Goal: Find specific page/section

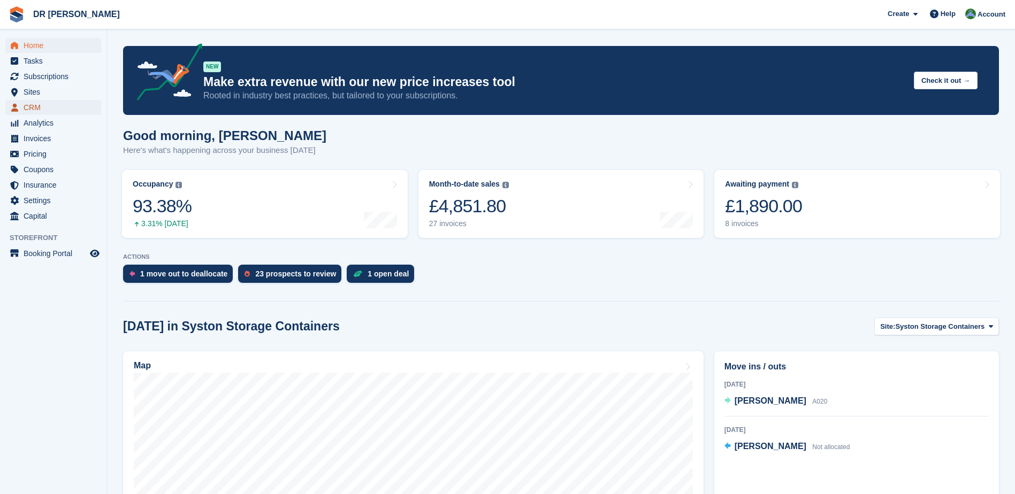
click at [39, 109] on span "CRM" at bounding box center [56, 107] width 64 height 15
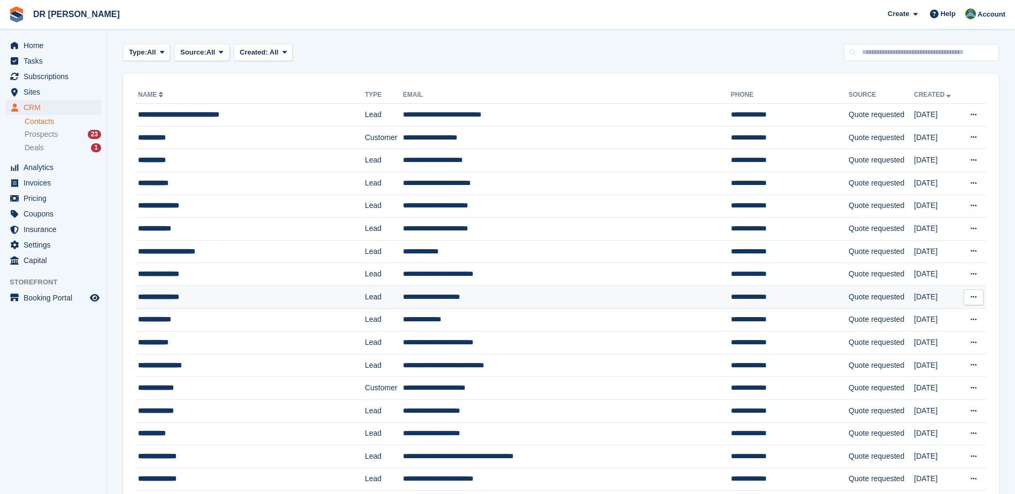
scroll to position [54, 0]
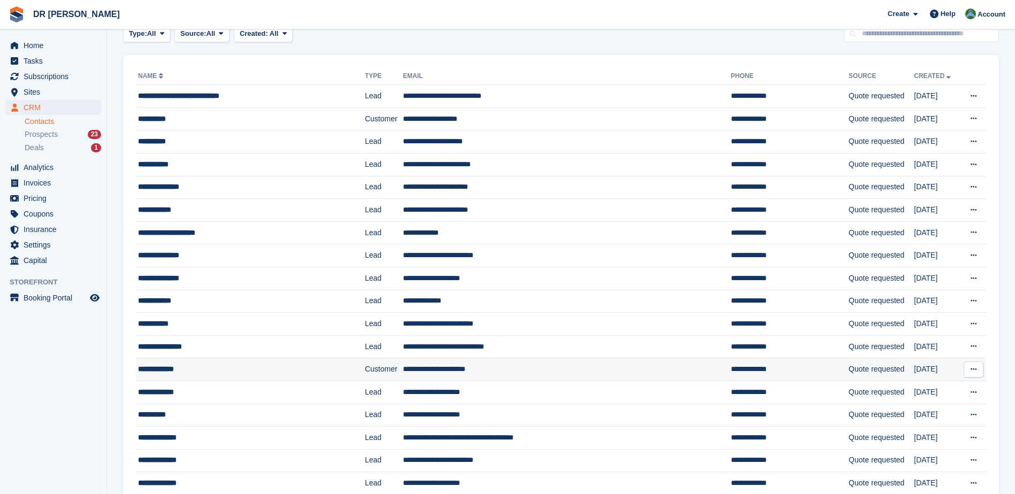
click at [225, 362] on td "**********" at bounding box center [250, 369] width 229 height 23
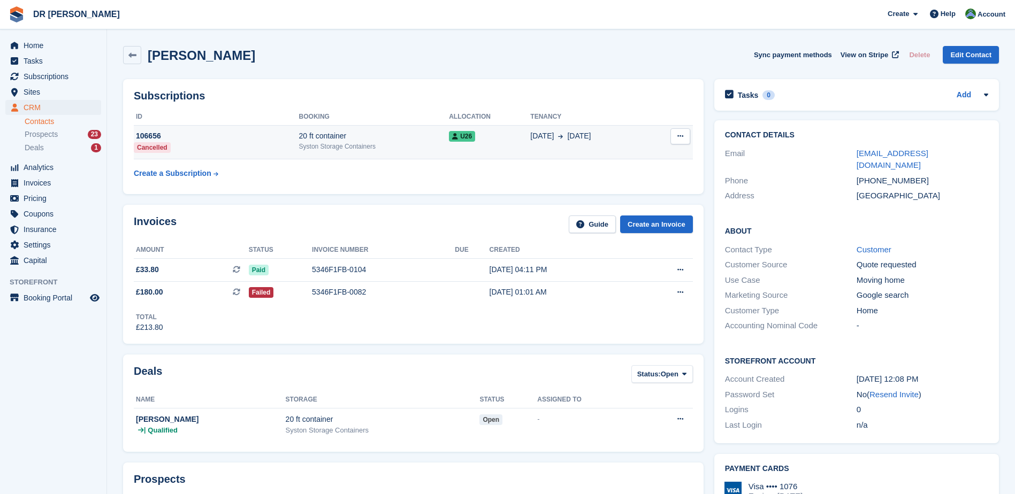
click at [284, 139] on div "106656" at bounding box center [216, 136] width 165 height 11
